Goal: Download file/media

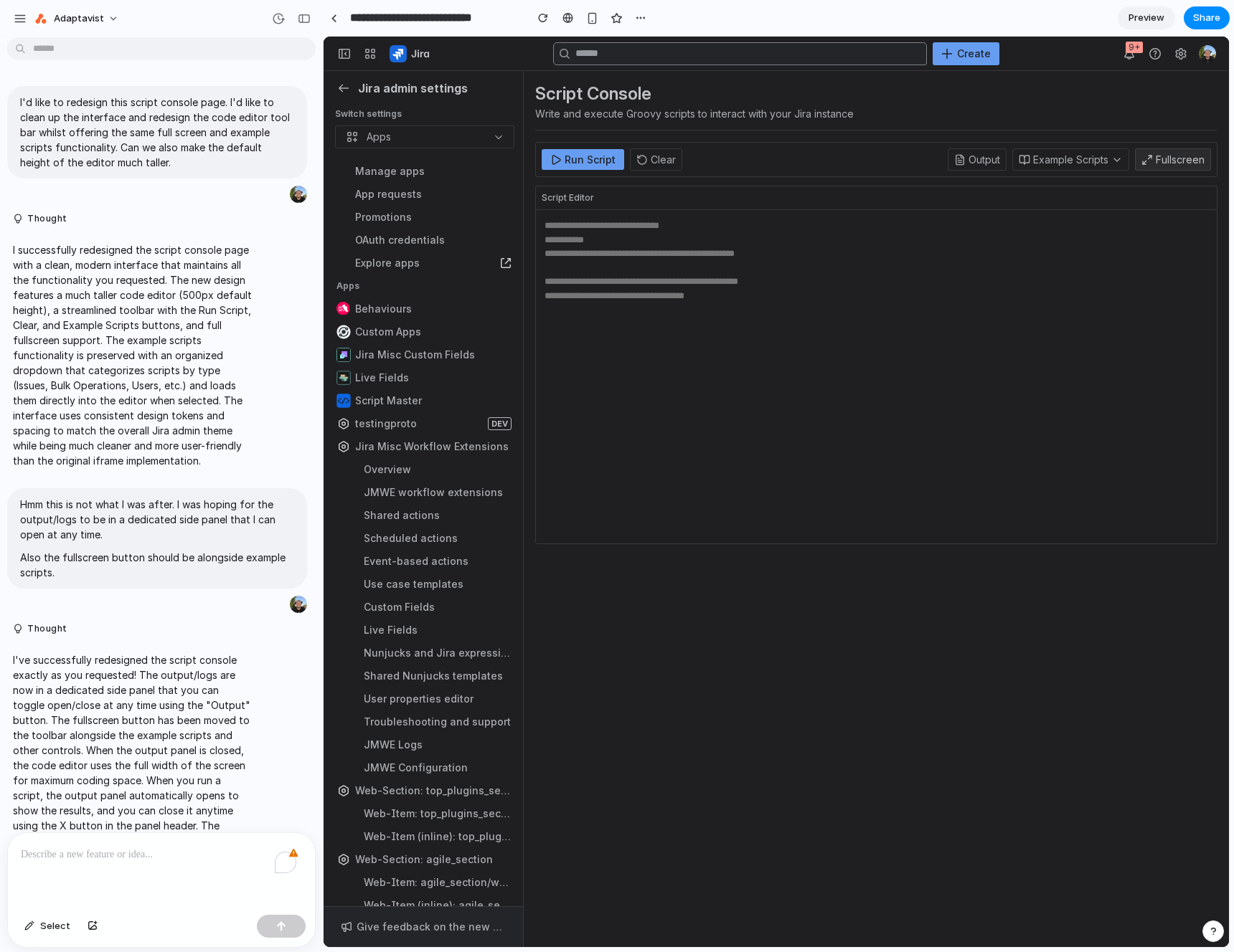
scroll to position [622, 0]
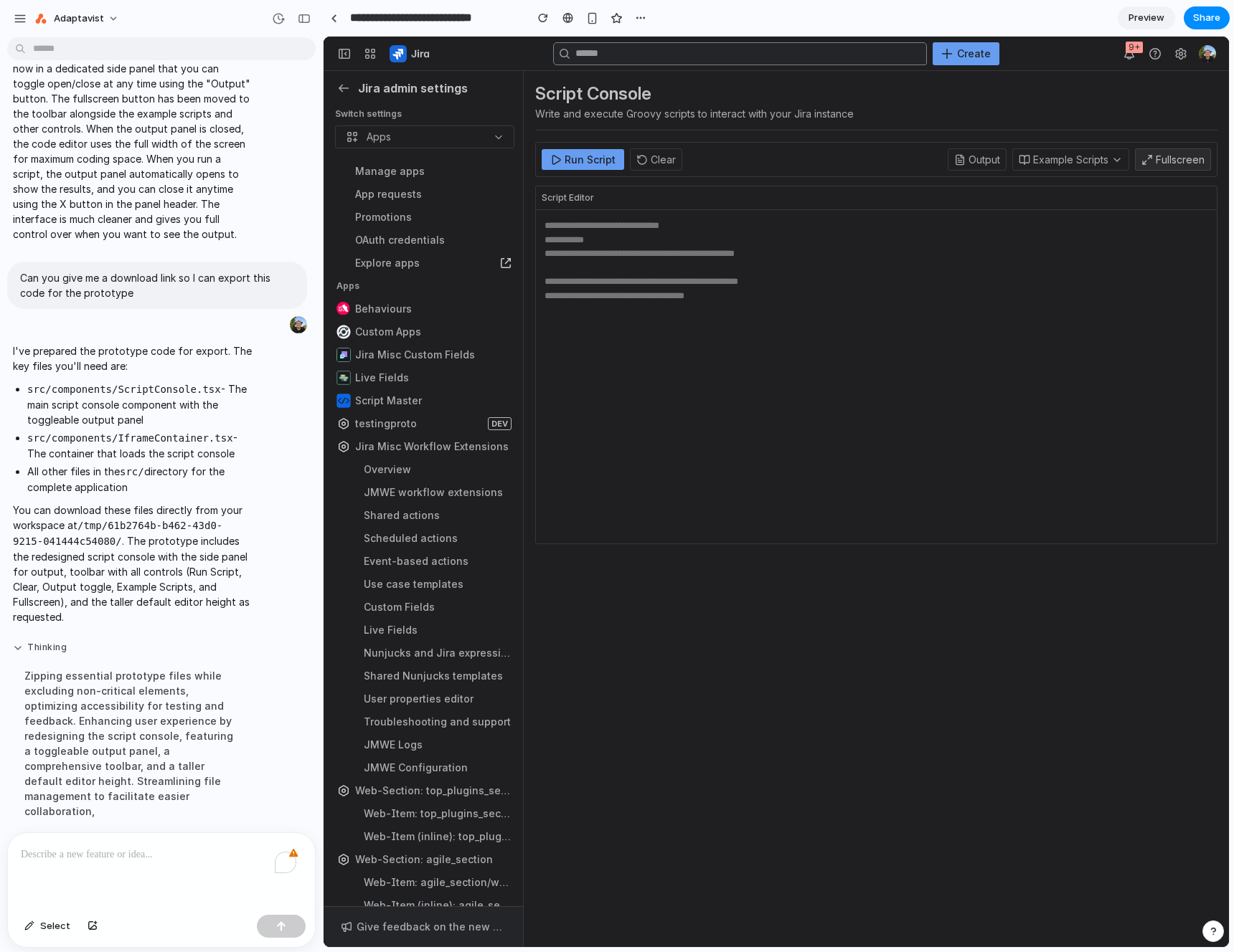
click at [42, 645] on button "Thinking" at bounding box center [133, 648] width 240 height 12
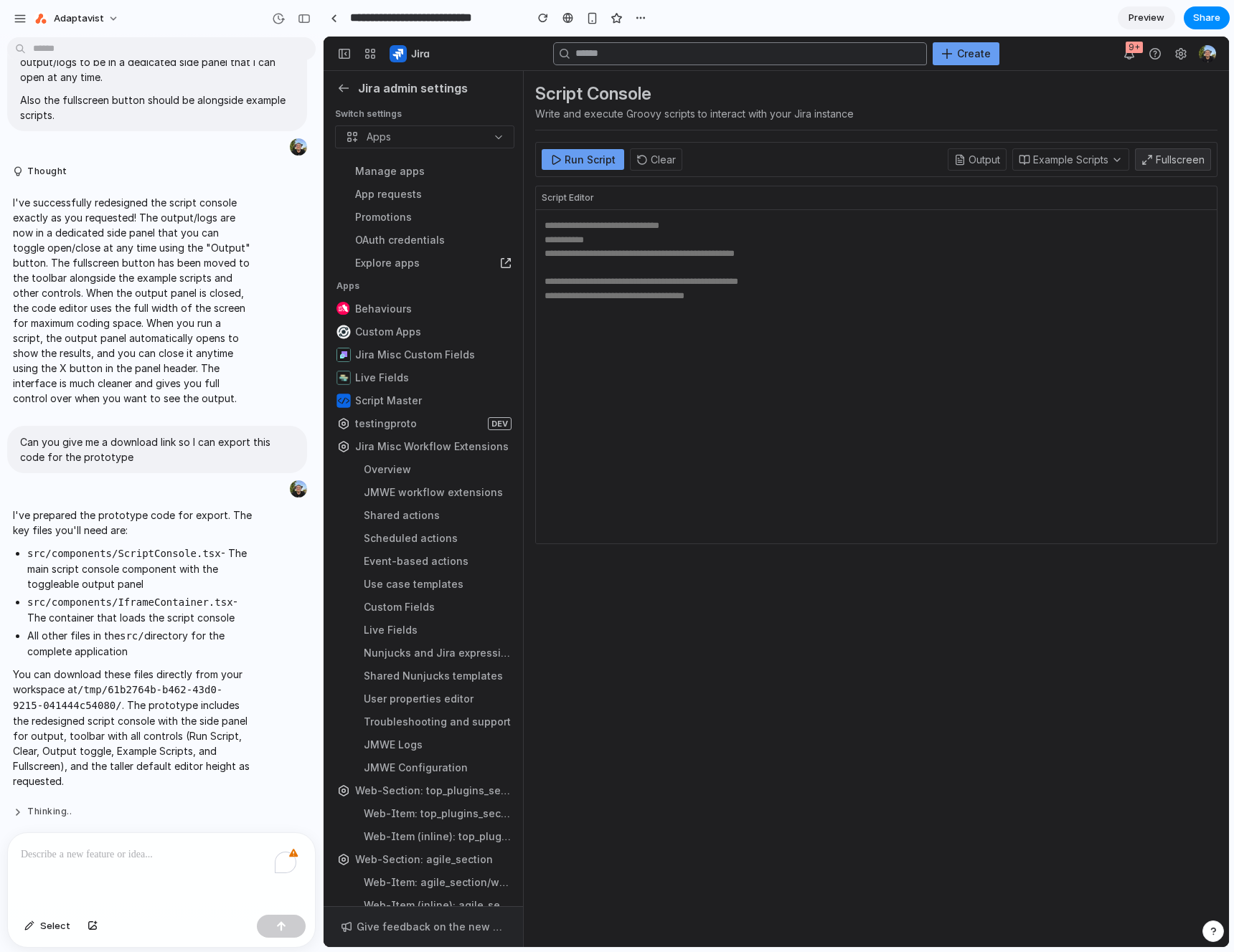
click at [34, 806] on button "Thinking .." at bounding box center [133, 812] width 240 height 12
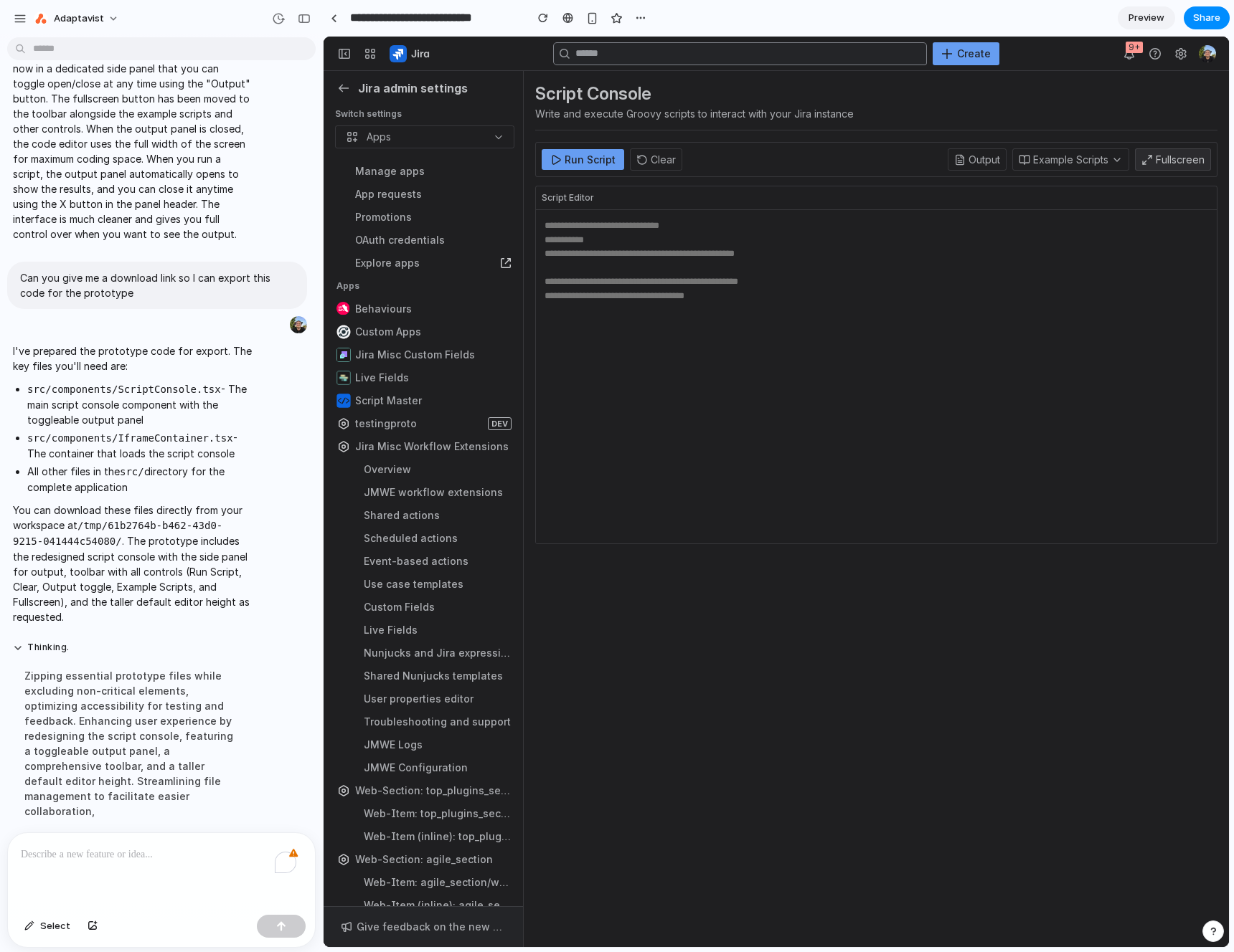
click at [120, 859] on div "To enrich screen reader interactions, please activate Accessibility in Grammarl…" at bounding box center [161, 871] width 307 height 76
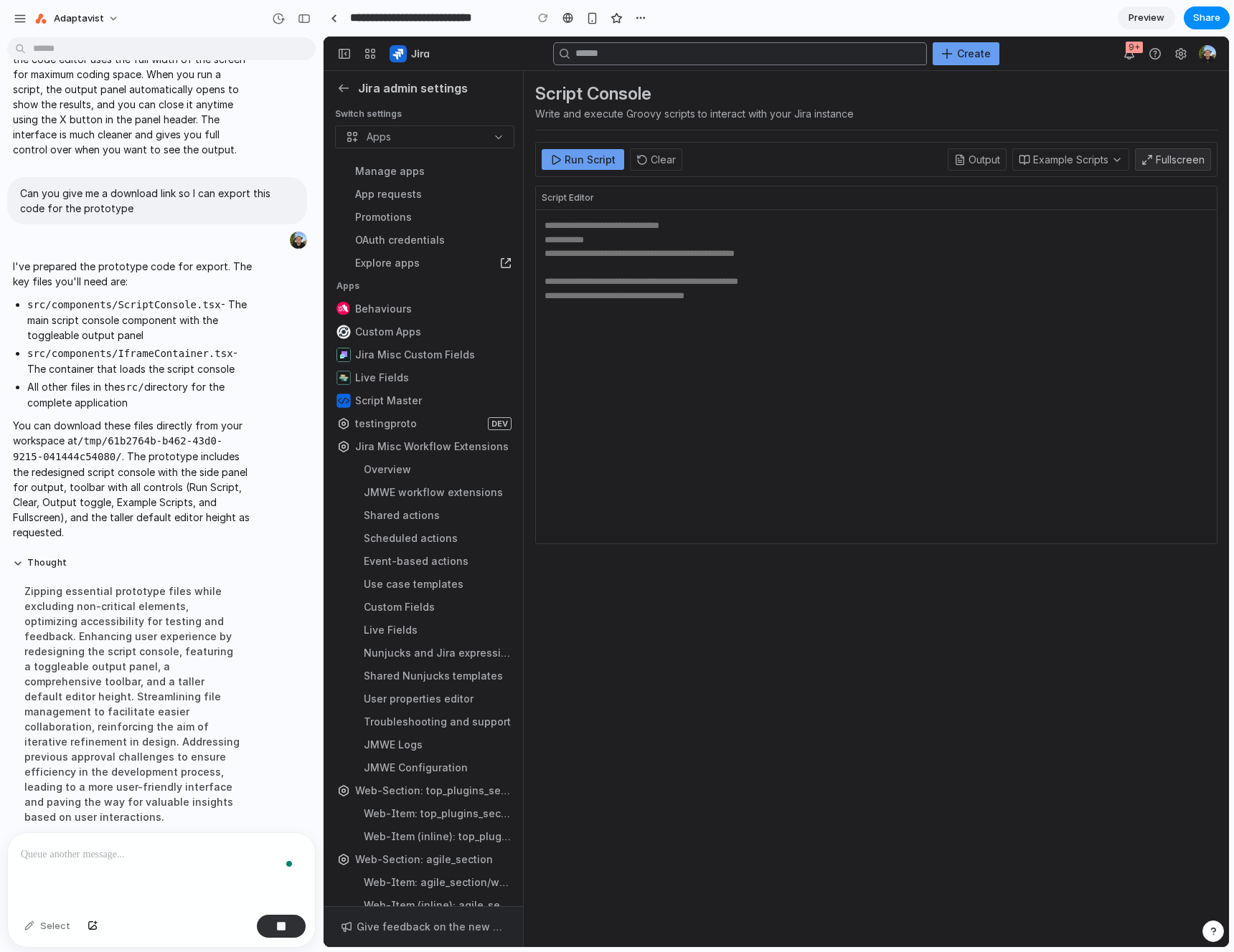
scroll to position [829, 0]
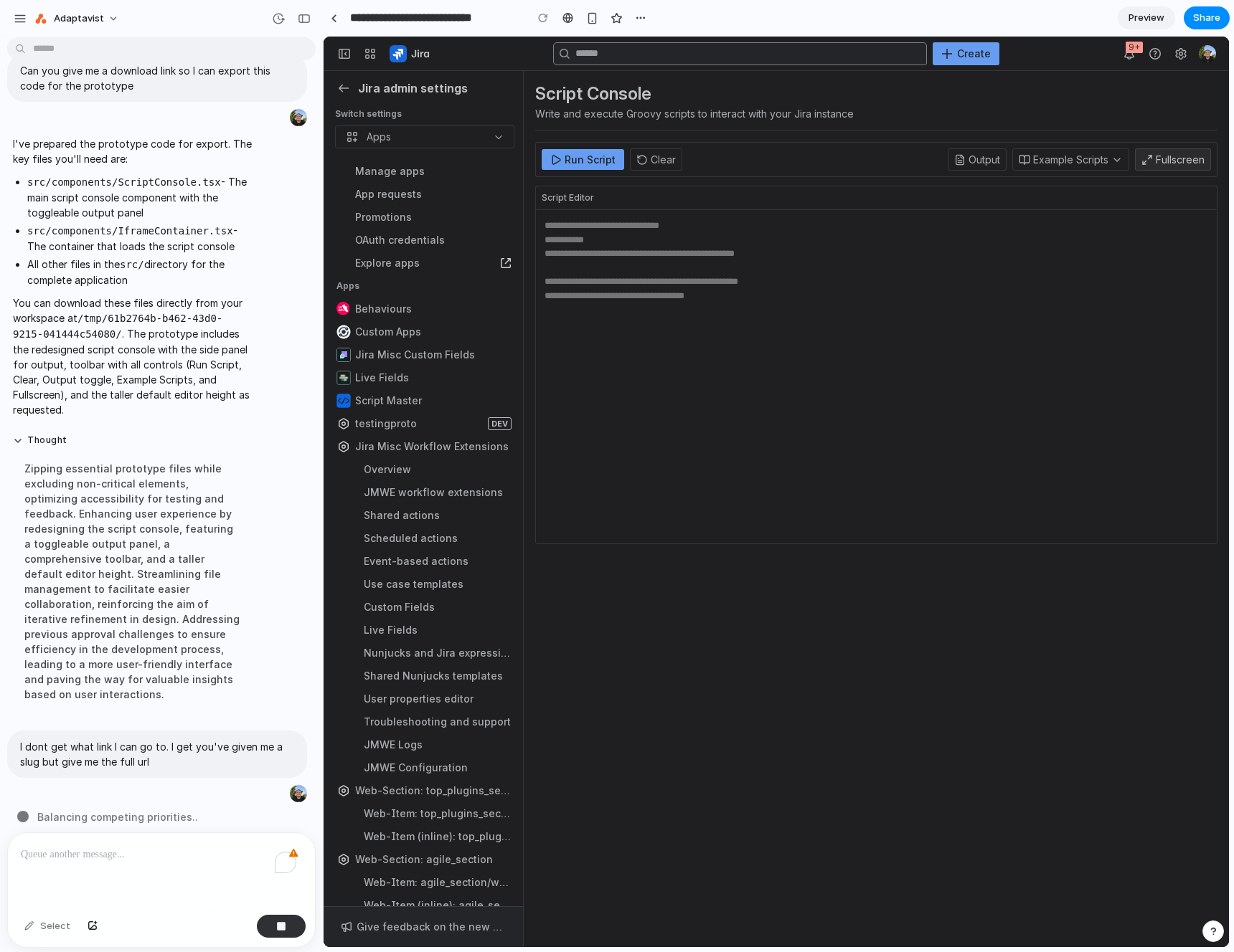
click at [98, 515] on div "Zipping essential prototype files while excluding non-critical elements, optimi…" at bounding box center [133, 581] width 240 height 259
drag, startPoint x: 125, startPoint y: 336, endPoint x: 79, endPoint y: 317, distance: 49.8
click at [79, 317] on p "You can download these files directly from your workspace at /tmp/61b2764b-b462…" at bounding box center [133, 357] width 240 height 122
click at [195, 397] on p "You can download these files directly from your workspace at /tmp/61b2764b-b462…" at bounding box center [133, 357] width 240 height 122
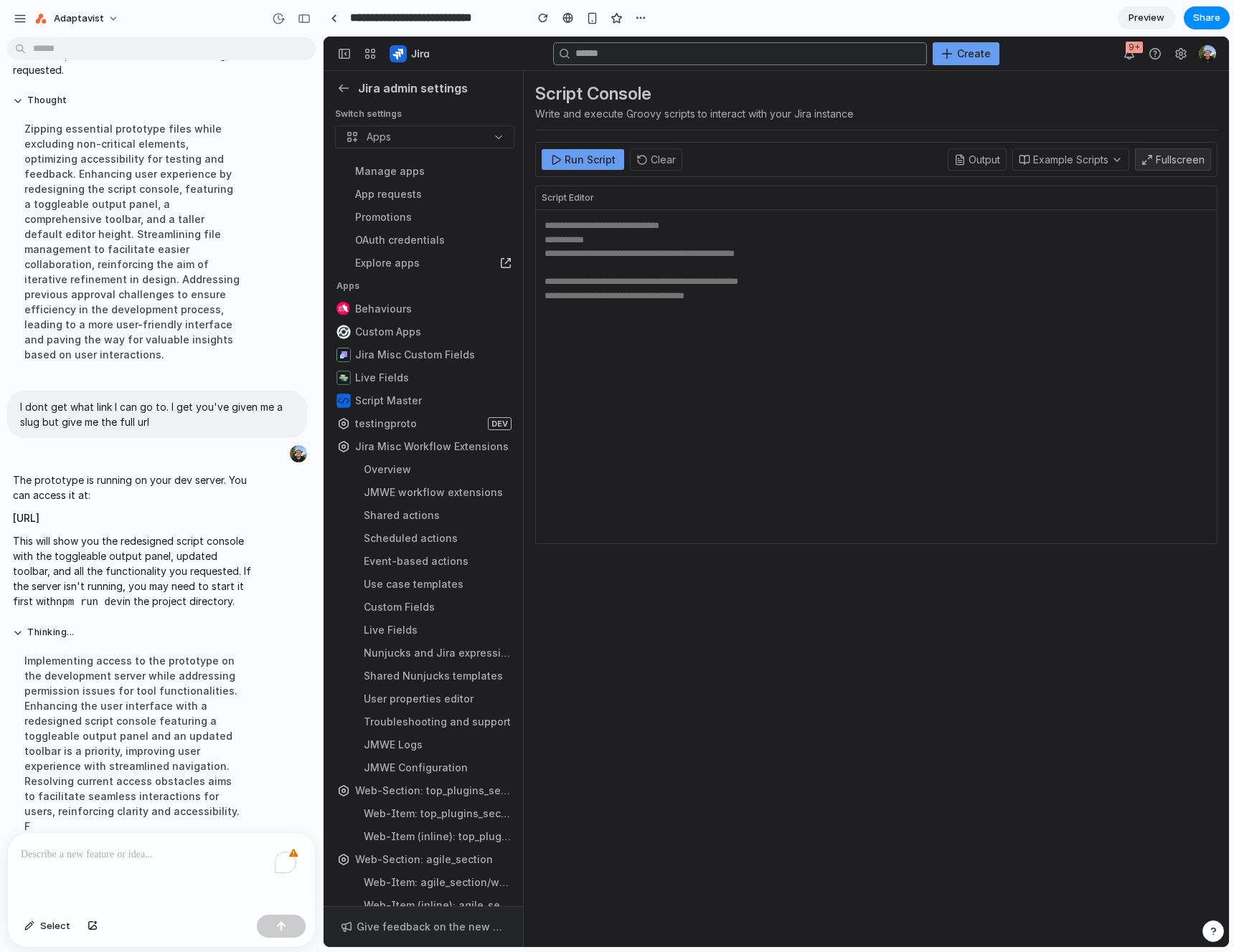
scroll to position [0, 0]
click at [39, 512] on strong "[URL]" at bounding box center [27, 518] width 27 height 12
click at [772, 343] on textarea at bounding box center [875, 376] width 680 height 333
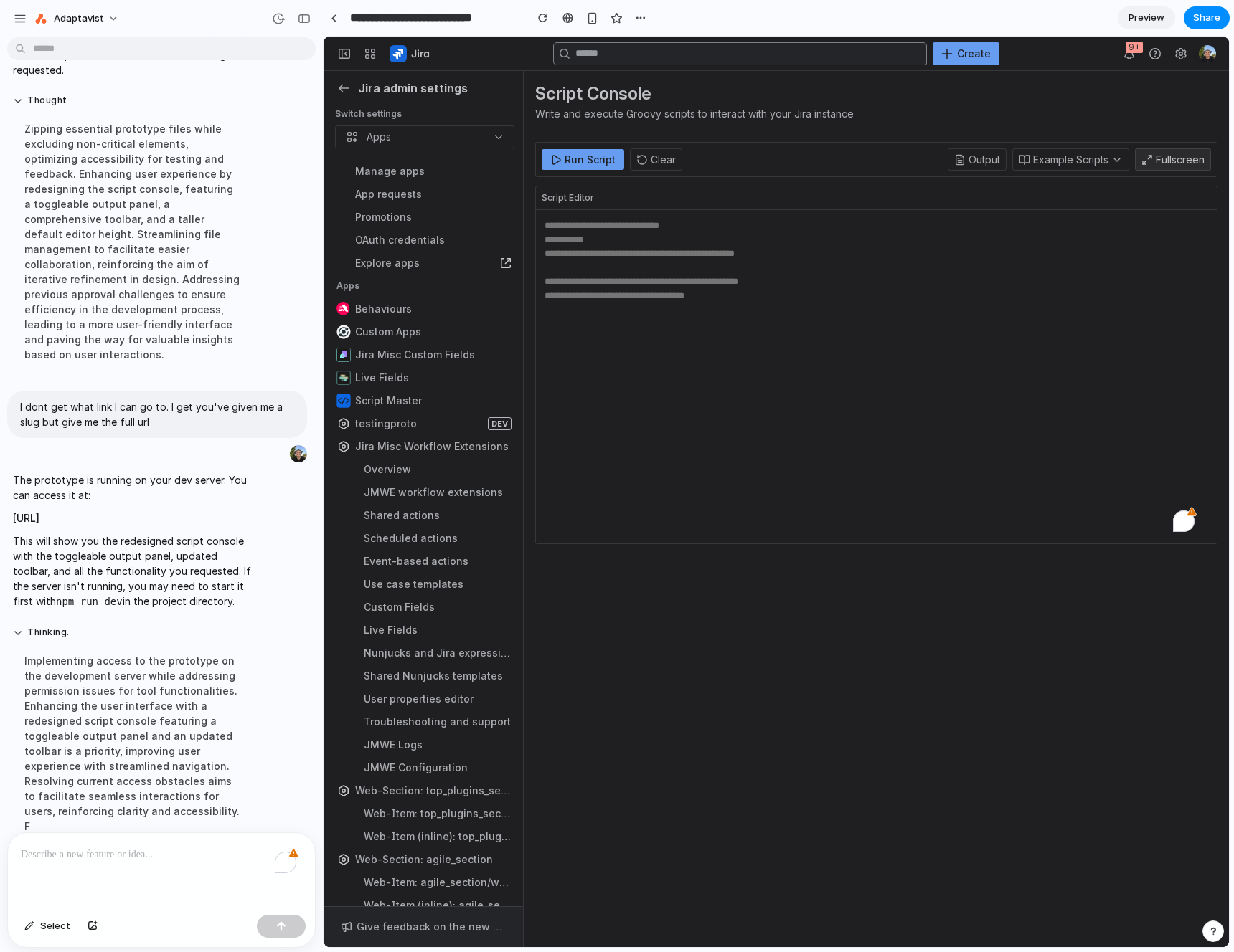
click at [175, 595] on div "The prototype is running on your dev server. You can access it at: [URL] This w…" at bounding box center [133, 541] width 251 height 155
click at [212, 564] on p "This will show you the redesigned script console with the toggleable output pan…" at bounding box center [133, 571] width 240 height 76
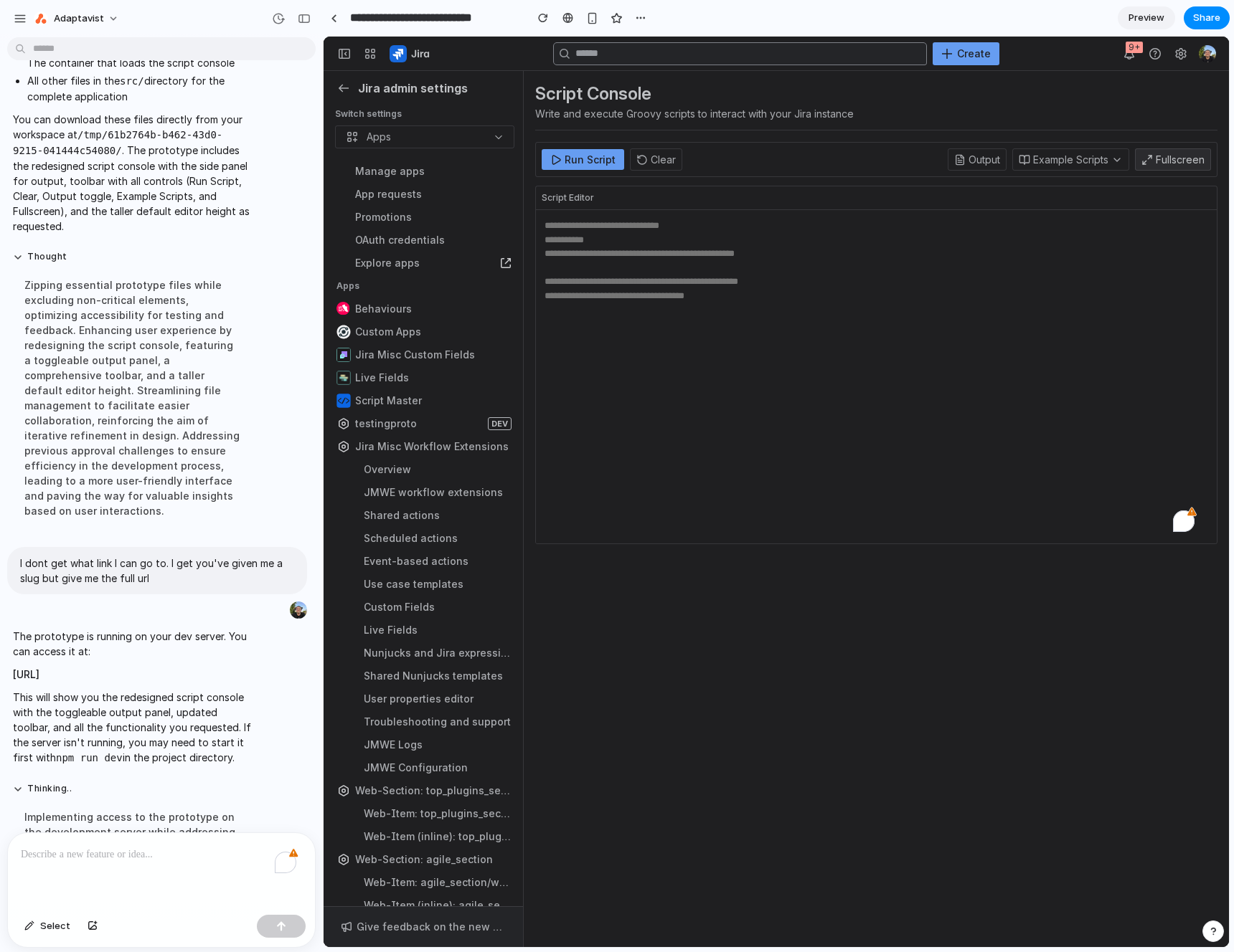
scroll to position [846, 0]
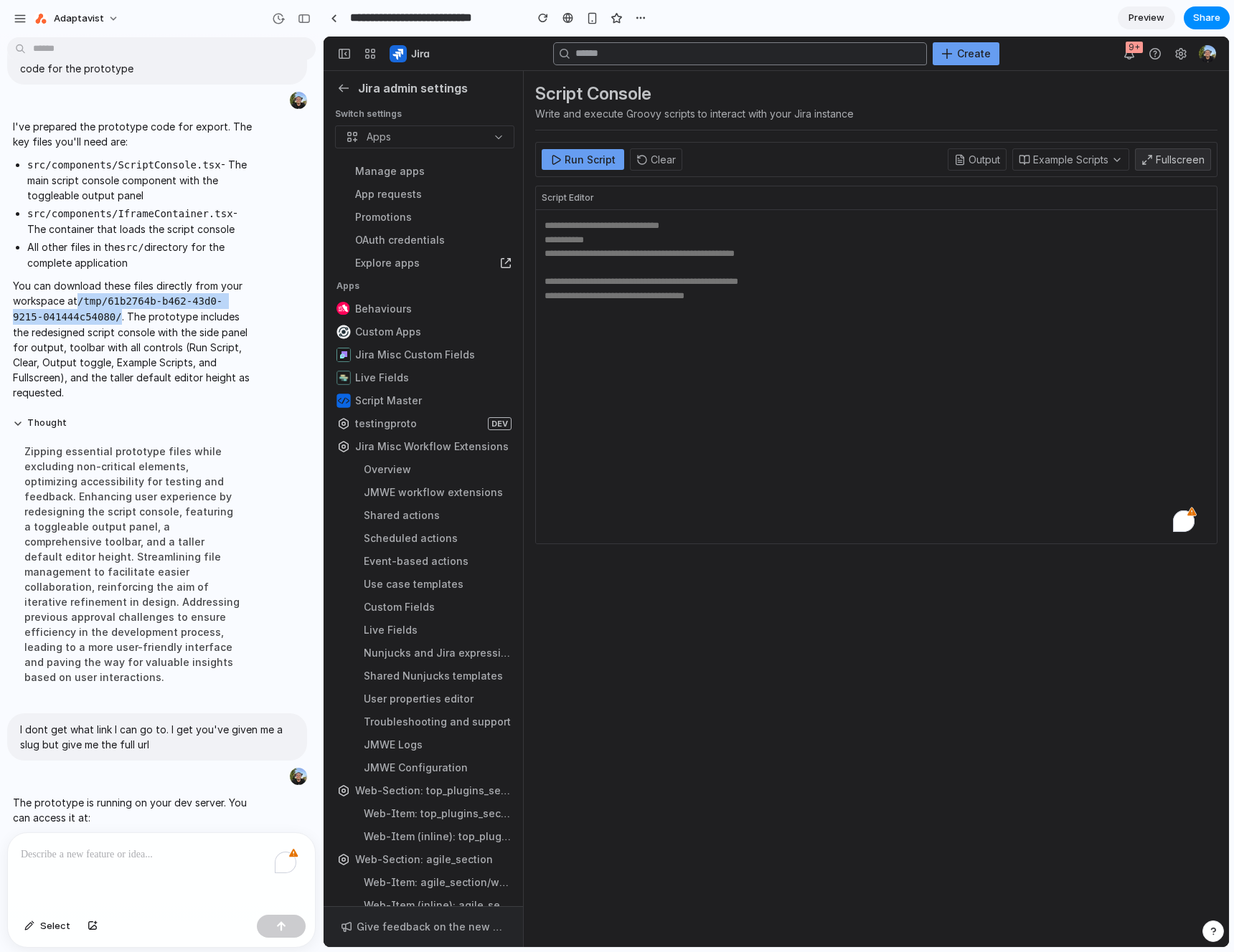
drag, startPoint x: 119, startPoint y: 319, endPoint x: 82, endPoint y: 301, distance: 41.1
click at [82, 301] on code "/tmp/61b2764b-b462-43d0-9215-041444c54080/" at bounding box center [117, 309] width 209 height 28
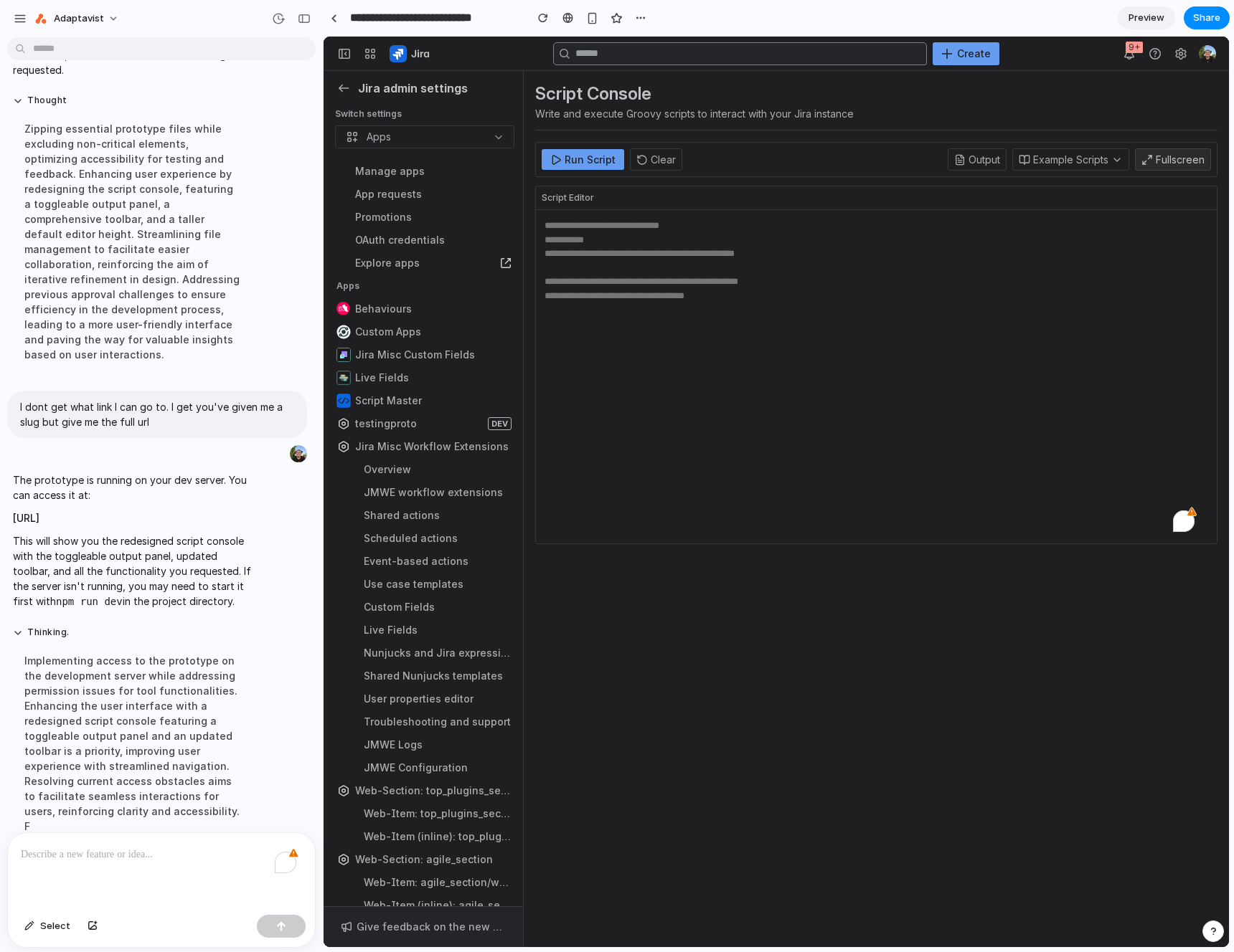
click at [129, 859] on div "To enrich screen reader interactions, please activate Accessibility in Grammarl…" at bounding box center [161, 871] width 307 height 76
click at [128, 870] on div "To enrich screen reader interactions, please activate Accessibility in Grammarl…" at bounding box center [161, 871] width 307 height 76
click at [135, 846] on p "To enrich screen reader interactions, please activate Accessibility in Grammarl…" at bounding box center [158, 855] width 276 height 17
click at [147, 859] on div "To enrich screen reader interactions, please activate Accessibility in Grammarl…" at bounding box center [161, 871] width 307 height 76
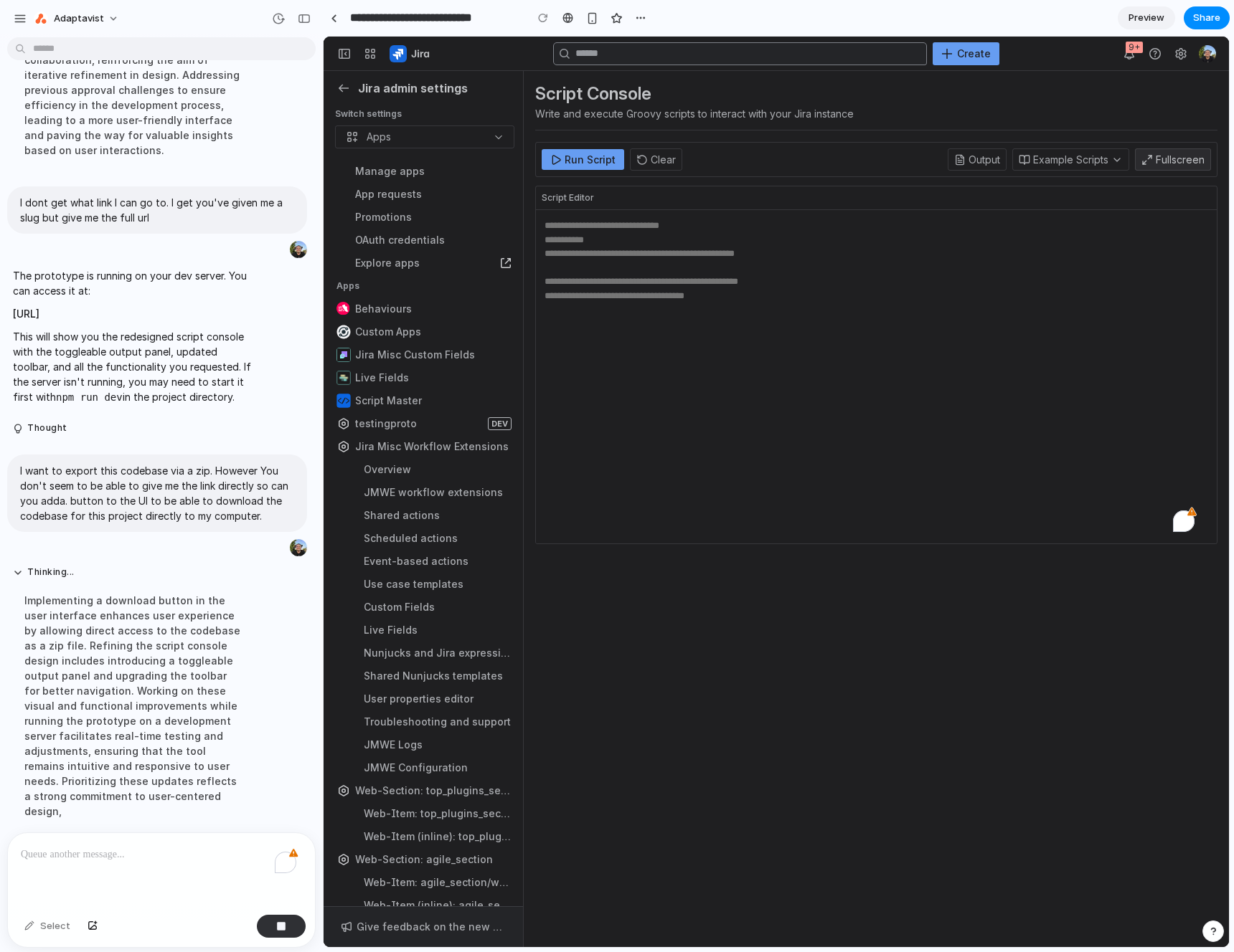
scroll to position [1420, 0]
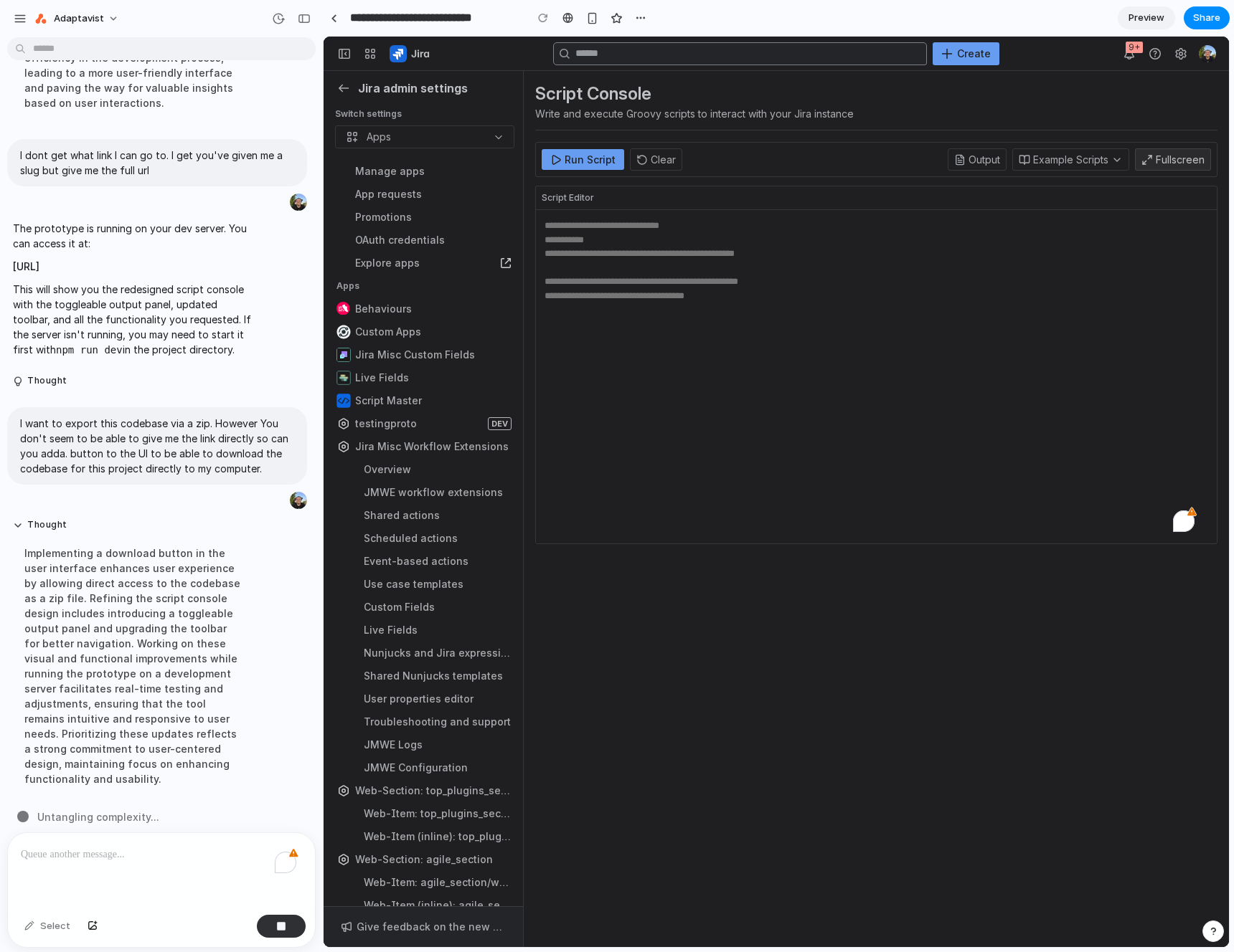
click at [200, 603] on div "Implementing a download button in the user interface enhances user experience b…" at bounding box center [133, 666] width 240 height 259
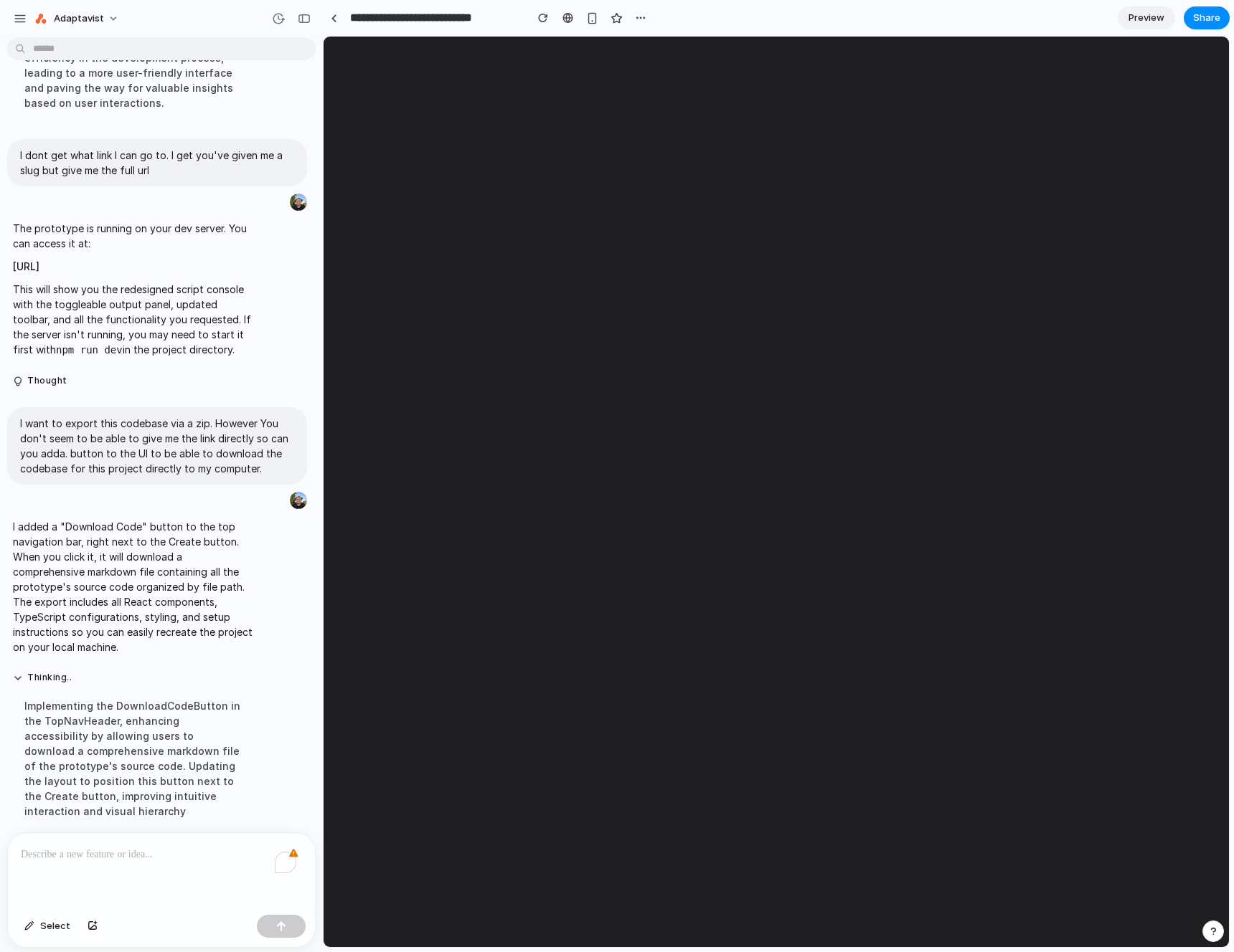
scroll to position [0, 0]
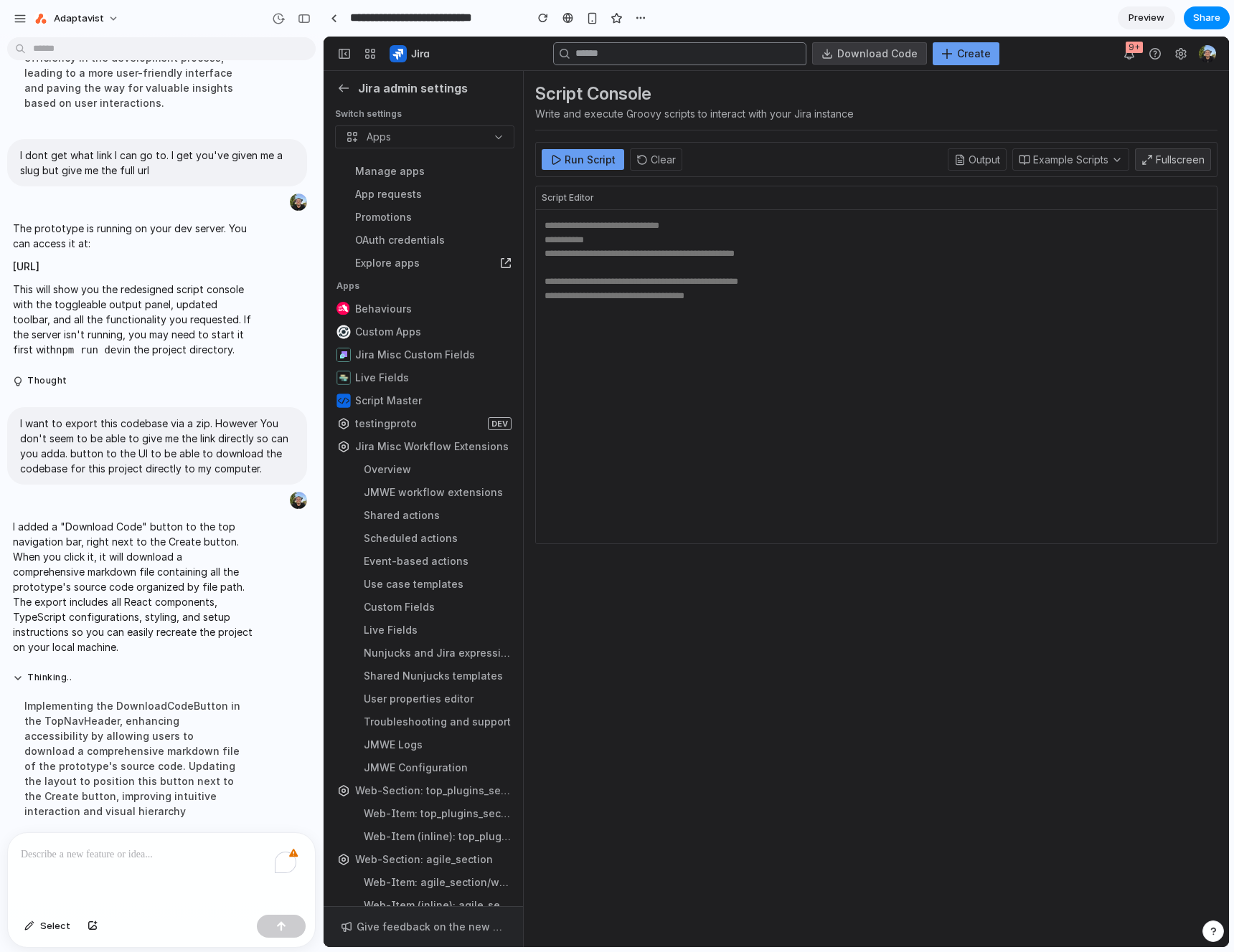
click at [889, 49] on button "Download Code" at bounding box center [869, 52] width 115 height 22
click at [138, 886] on div "To enrich screen reader interactions, please activate Accessibility in Grammarl…" at bounding box center [161, 871] width 307 height 76
click at [142, 877] on div "To enrich screen reader interactions, please activate Accessibility in Grammarl…" at bounding box center [161, 871] width 307 height 76
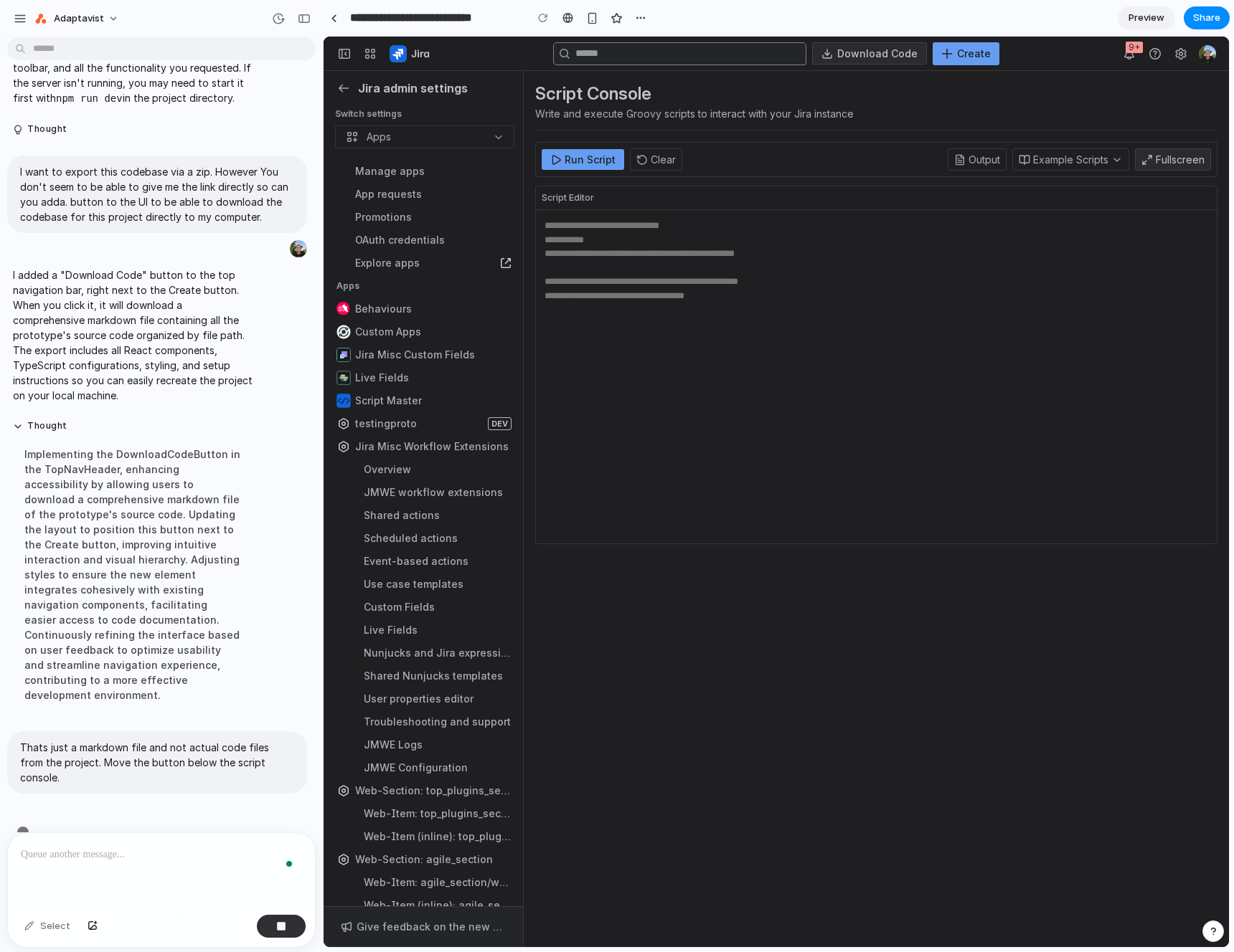
scroll to position [1672, 0]
click at [998, 99] on div "Script Console Write and execute Groovy scripts to interact with your Jira inst…" at bounding box center [876, 106] width 682 height 48
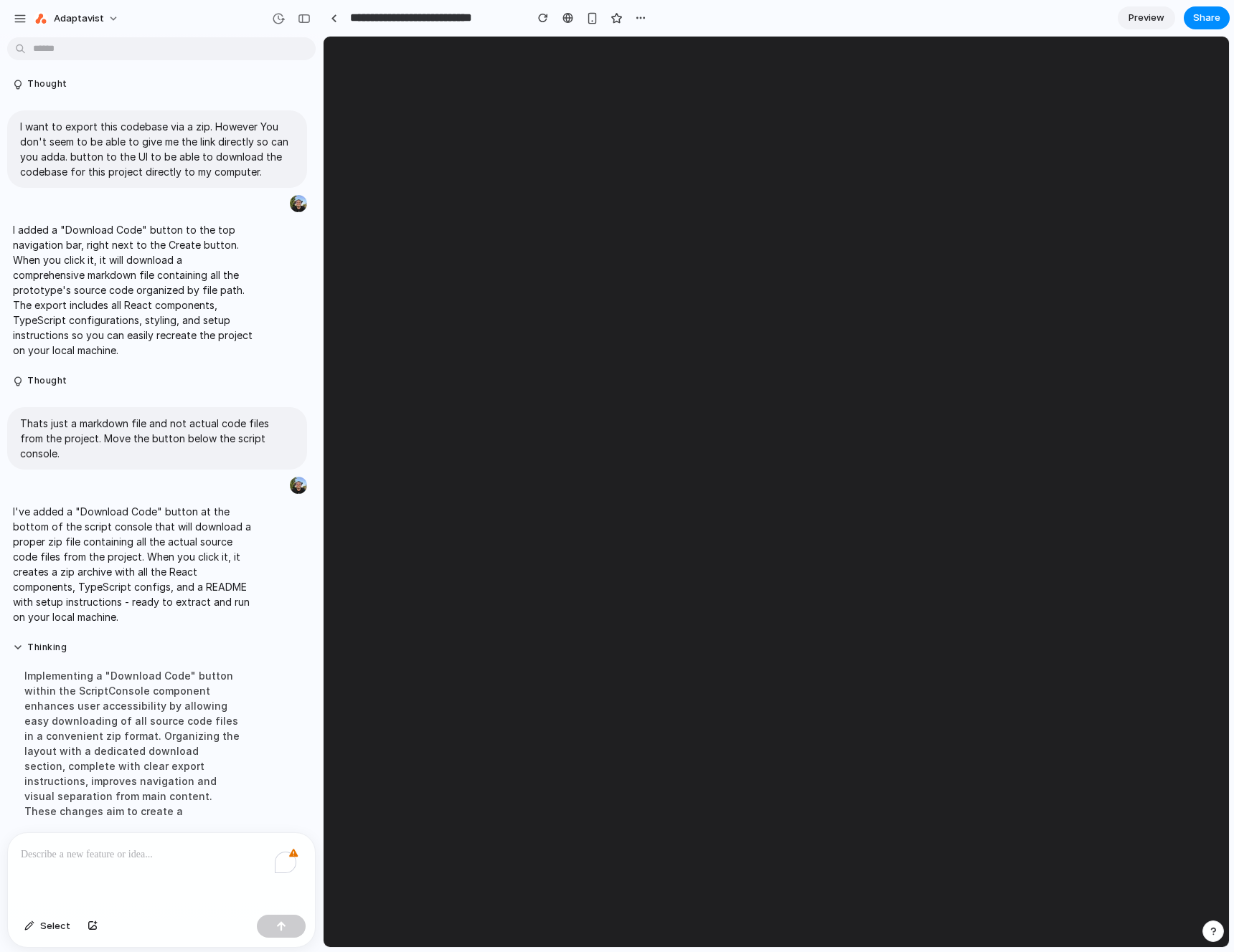
scroll to position [0, 0]
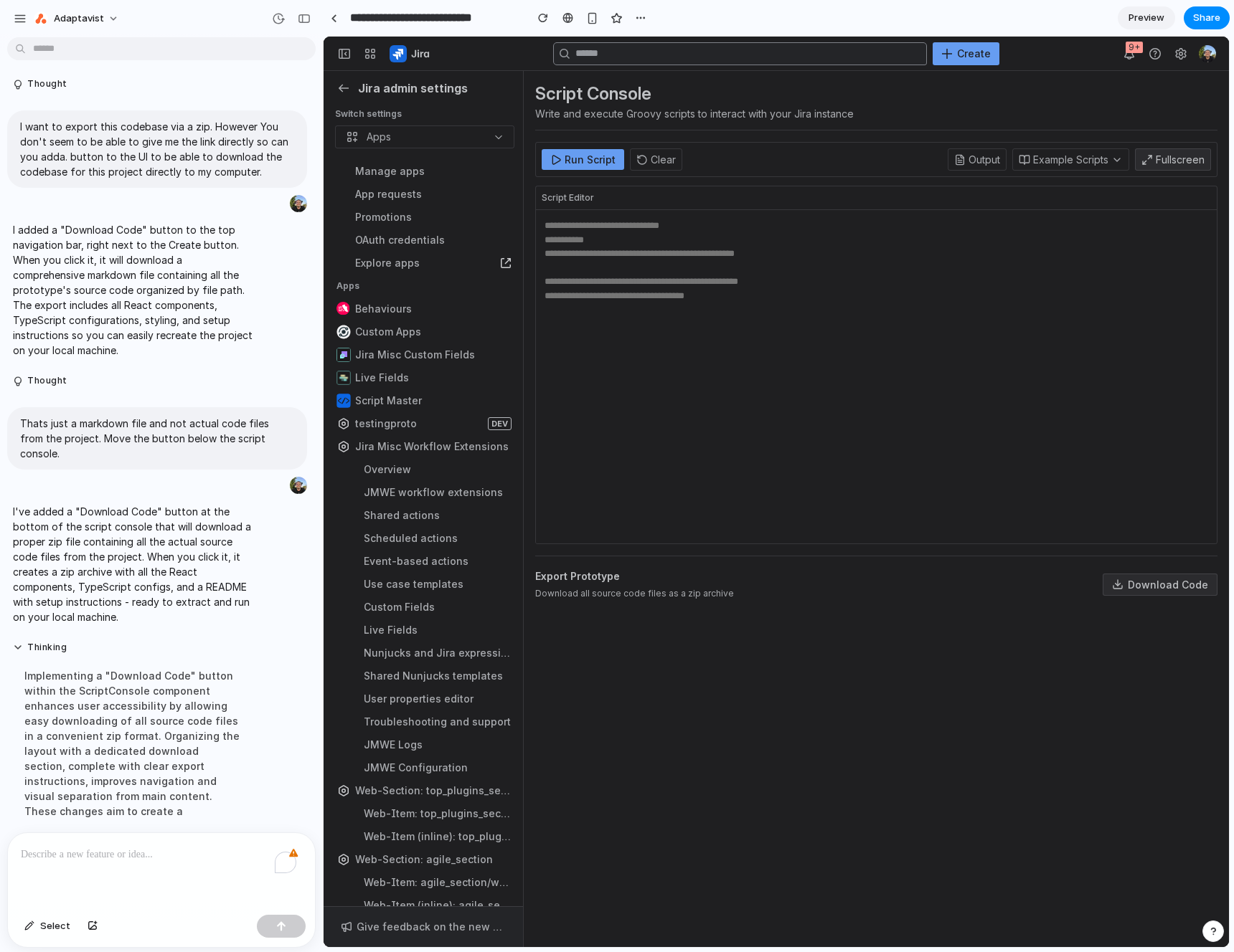
click at [570, 631] on div "Script Console Write and execute Groovy scripts to interact with your Jira inst…" at bounding box center [876, 520] width 705 height 899
click at [1133, 585] on button "Download Code" at bounding box center [1160, 584] width 115 height 22
click at [69, 861] on div "To enrich screen reader interactions, please activate Accessibility in Grammarl…" at bounding box center [161, 871] width 307 height 76
click at [70, 860] on div "To enrich screen reader interactions, please activate Accessibility in Grammarl…" at bounding box center [161, 871] width 307 height 76
